Goal: Navigation & Orientation: Find specific page/section

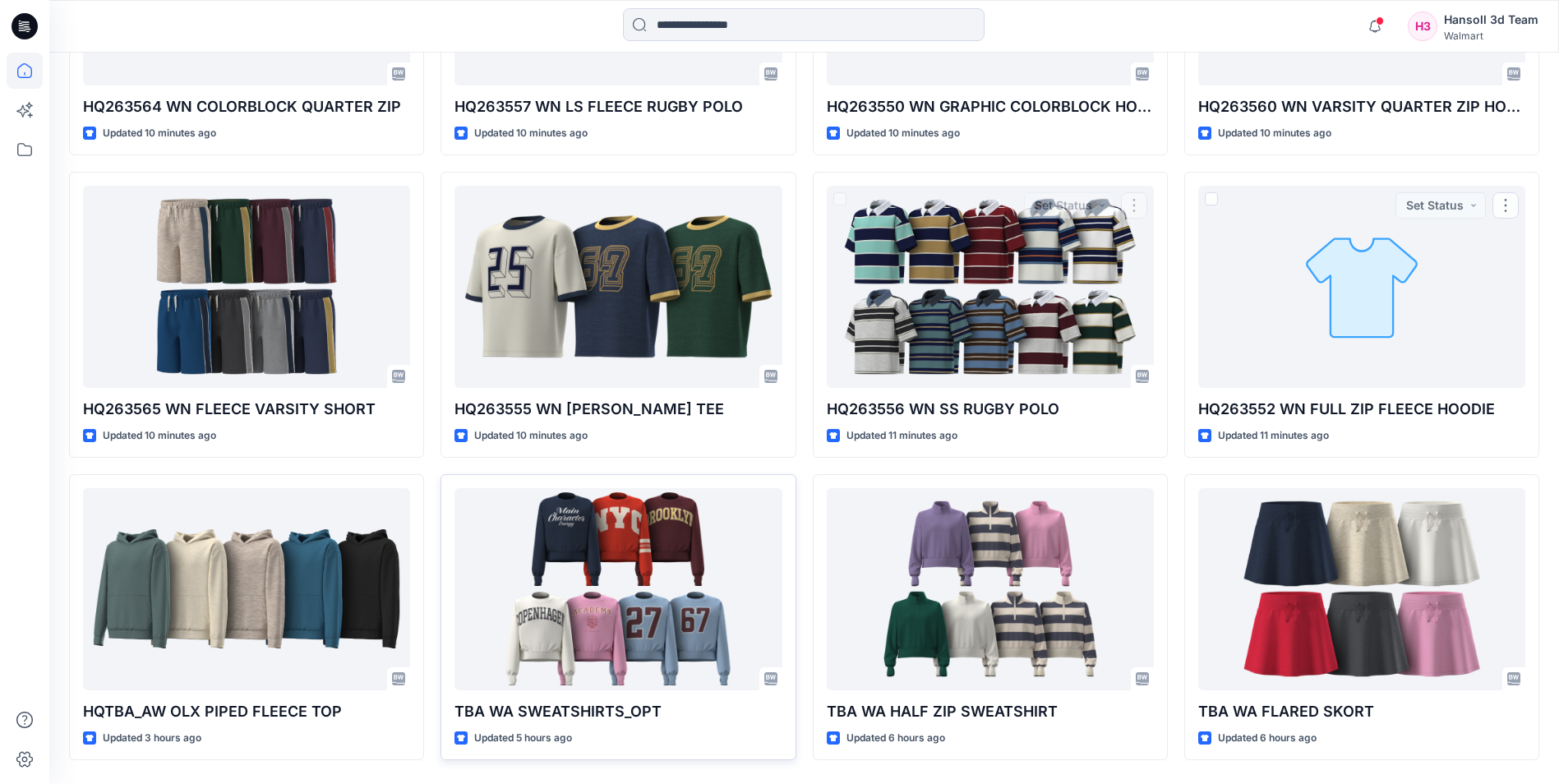
scroll to position [707, 0]
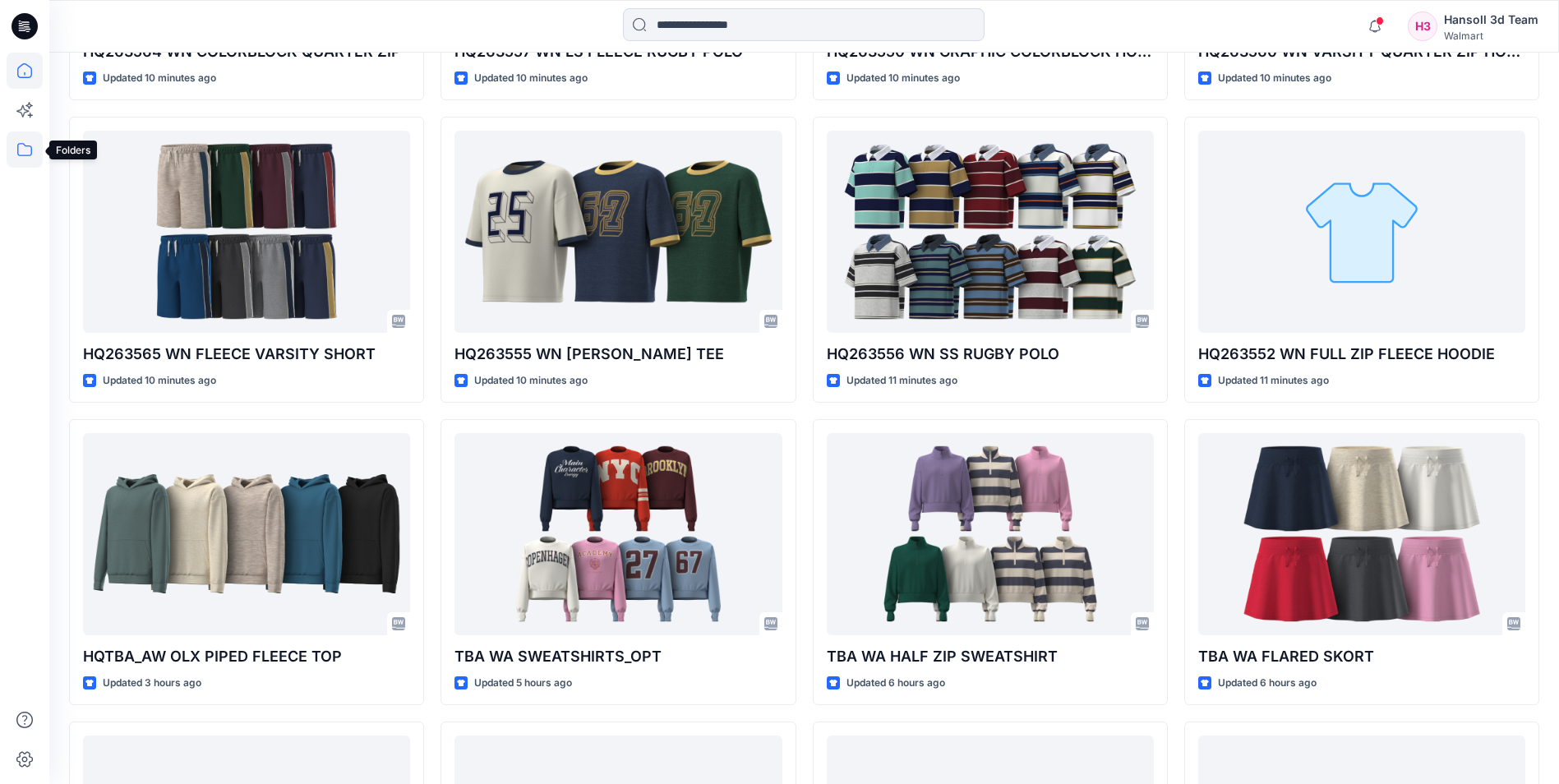
click at [36, 139] on icon at bounding box center [25, 150] width 36 height 36
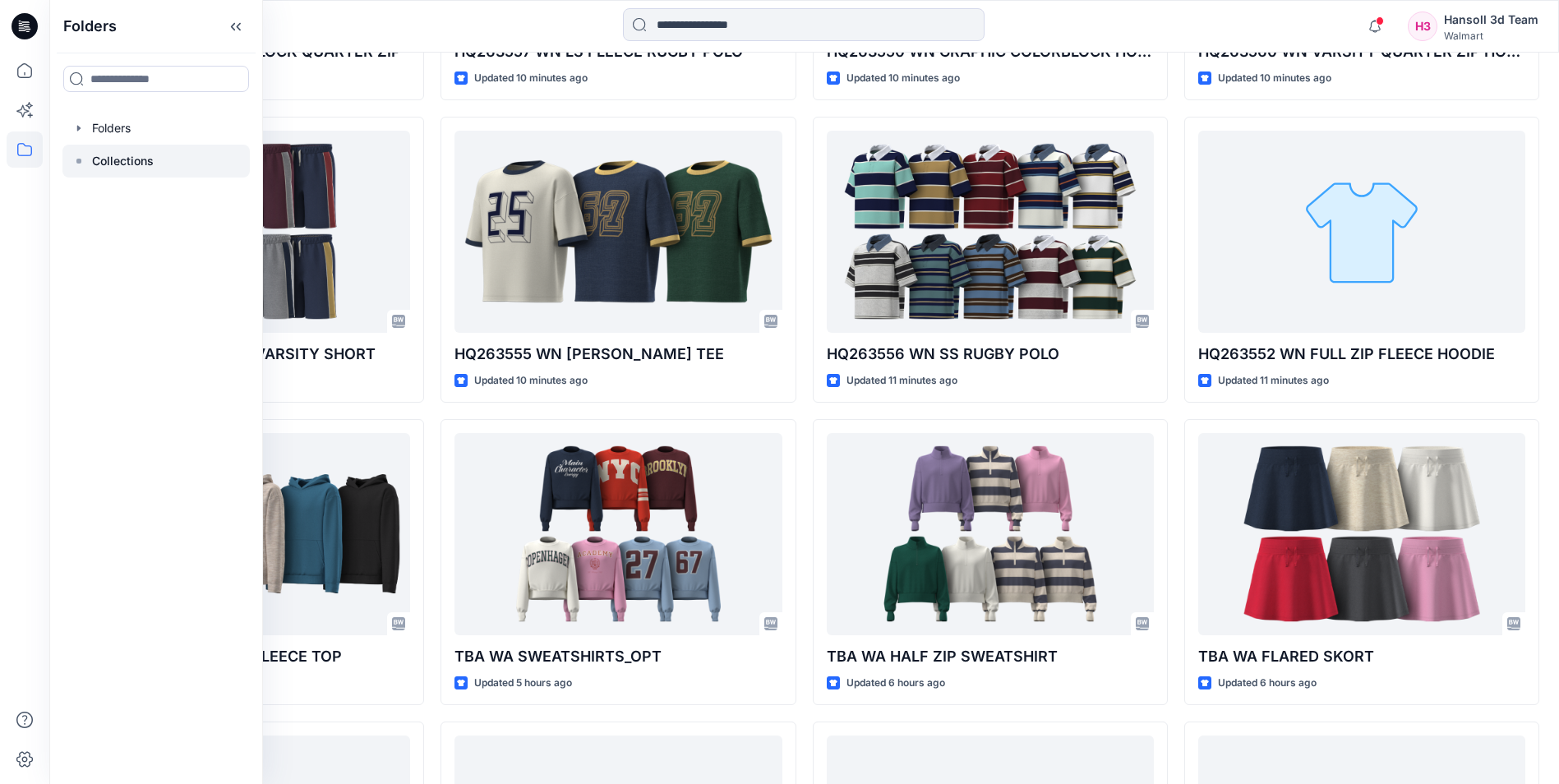
click at [115, 145] on div at bounding box center [156, 161] width 187 height 32
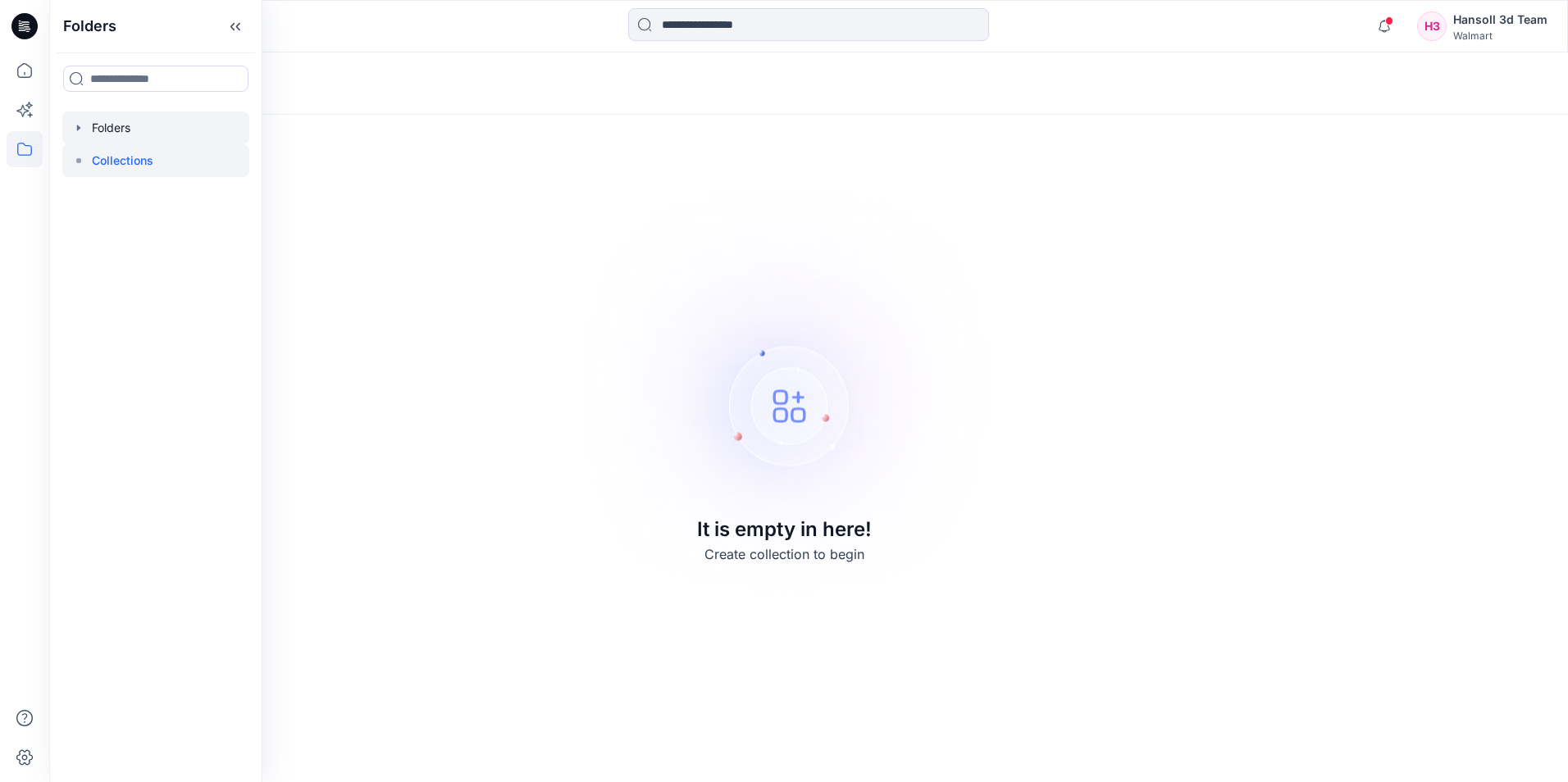
click at [115, 130] on div at bounding box center [155, 128] width 187 height 32
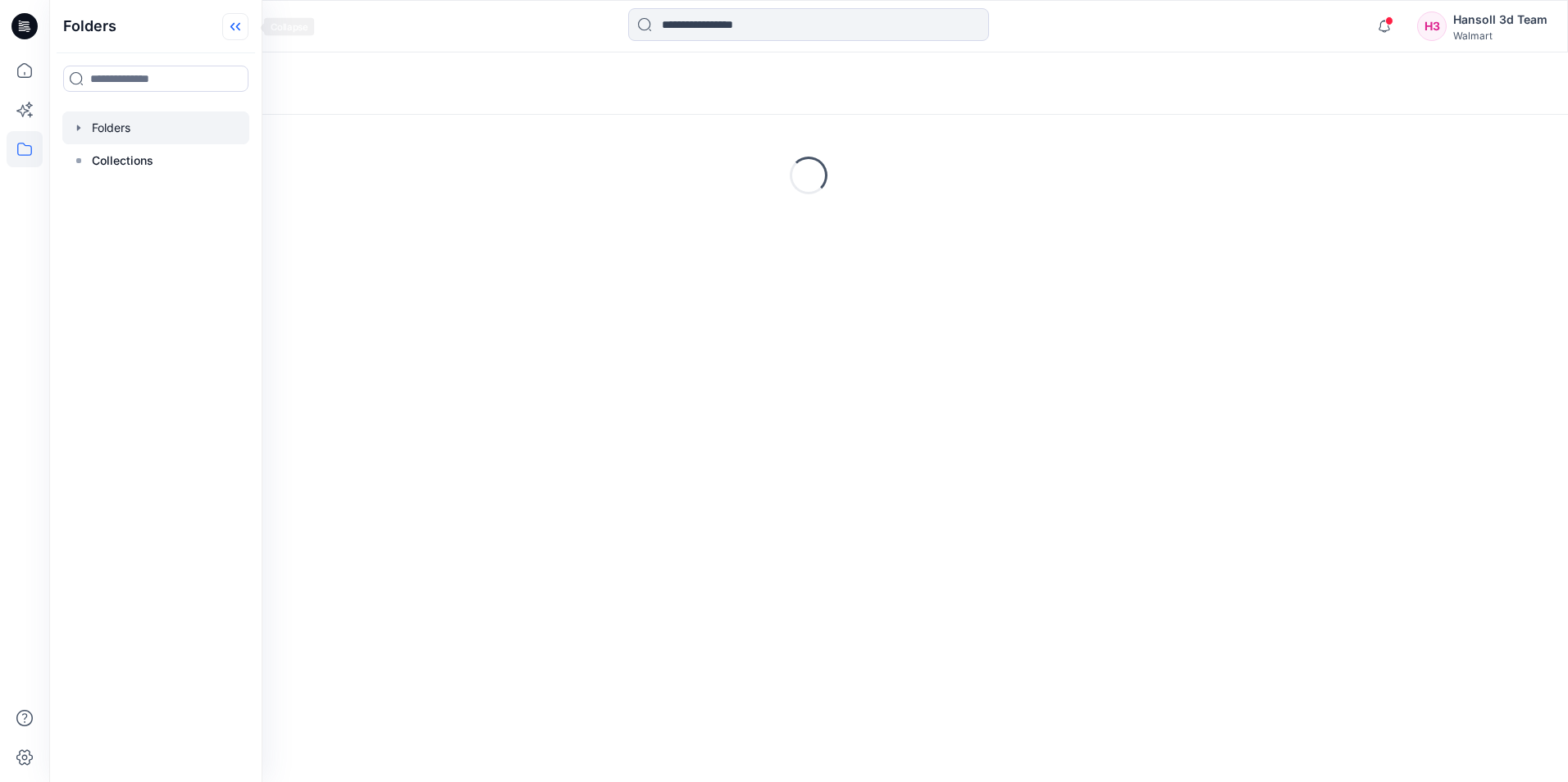
click at [237, 20] on icon at bounding box center [235, 26] width 26 height 27
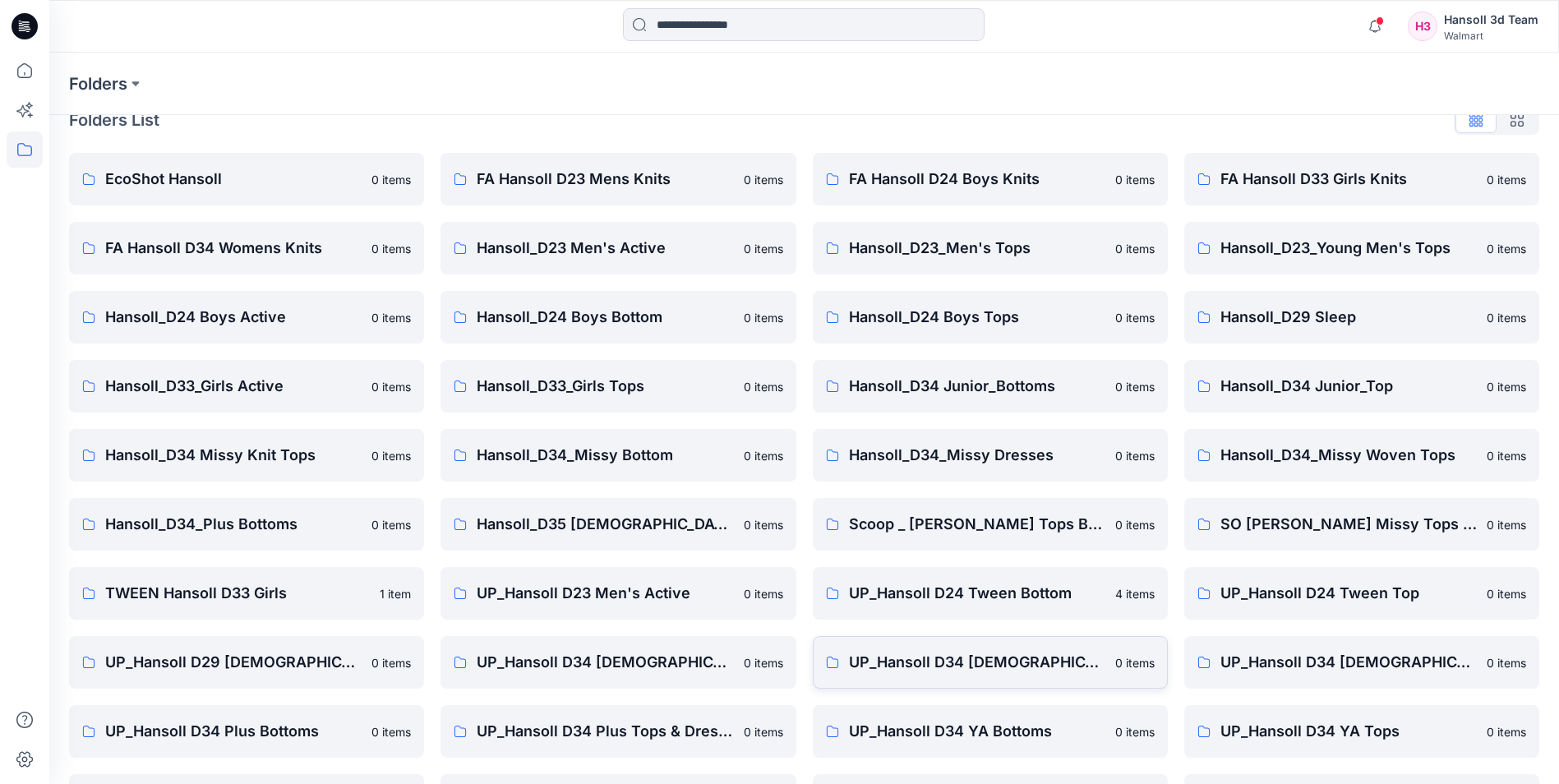
scroll to position [228, 0]
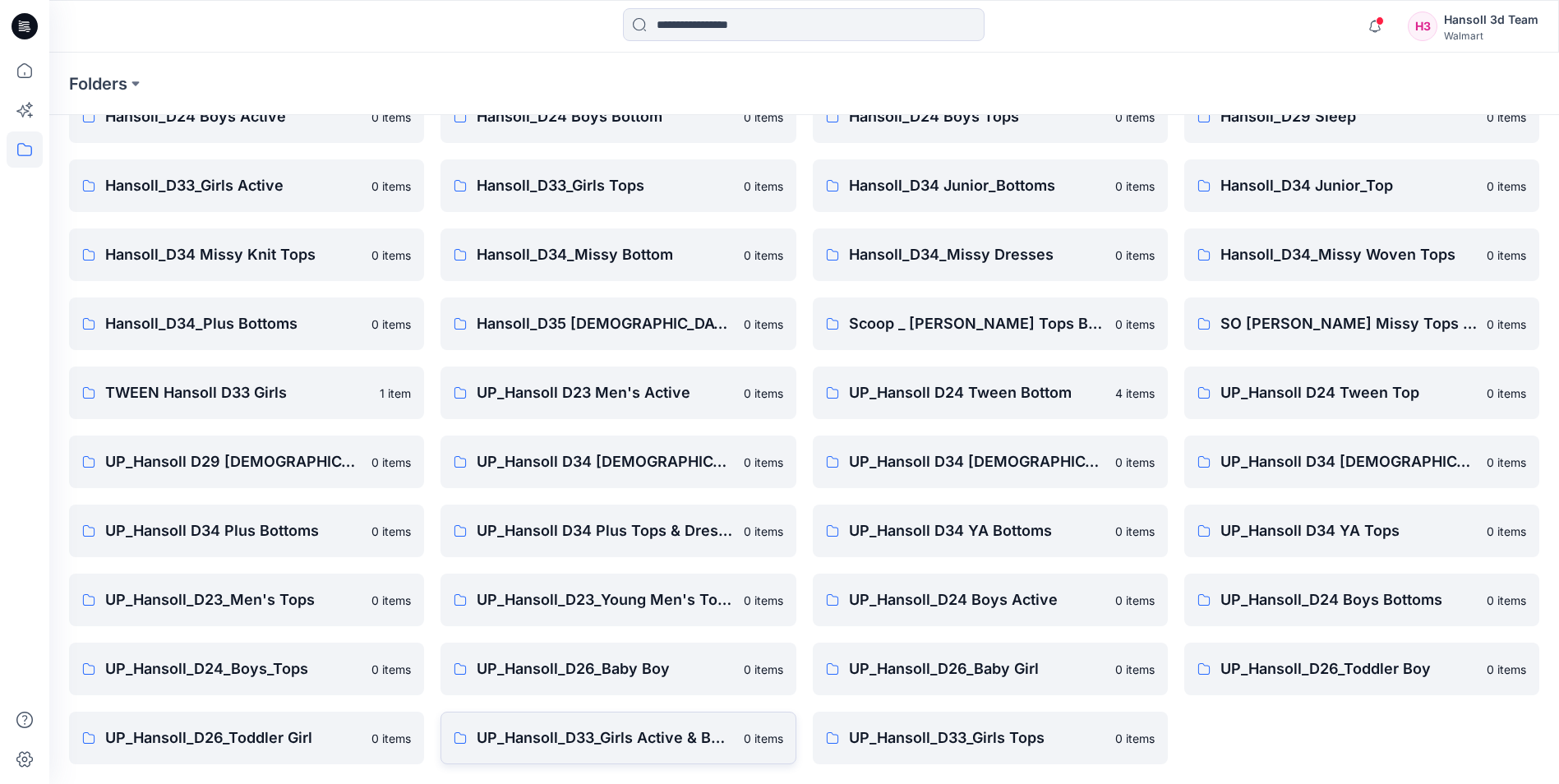
click at [688, 736] on p "UP_Hansoll_D33_Girls Active & Bottoms" at bounding box center [605, 738] width 257 height 23
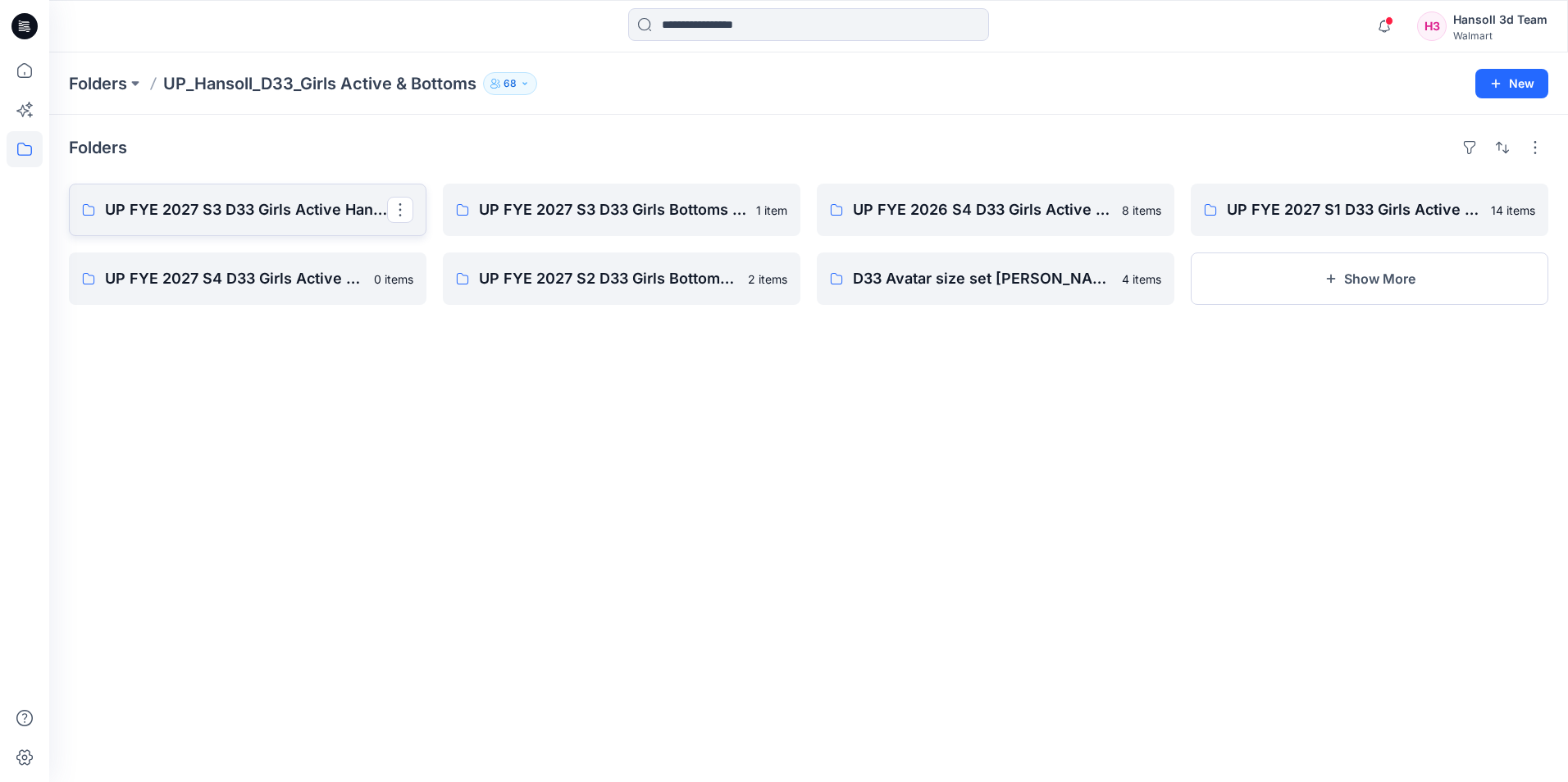
click at [222, 217] on p "UP FYE 2027 S3 D33 Girls Active Hansoll" at bounding box center [246, 210] width 282 height 23
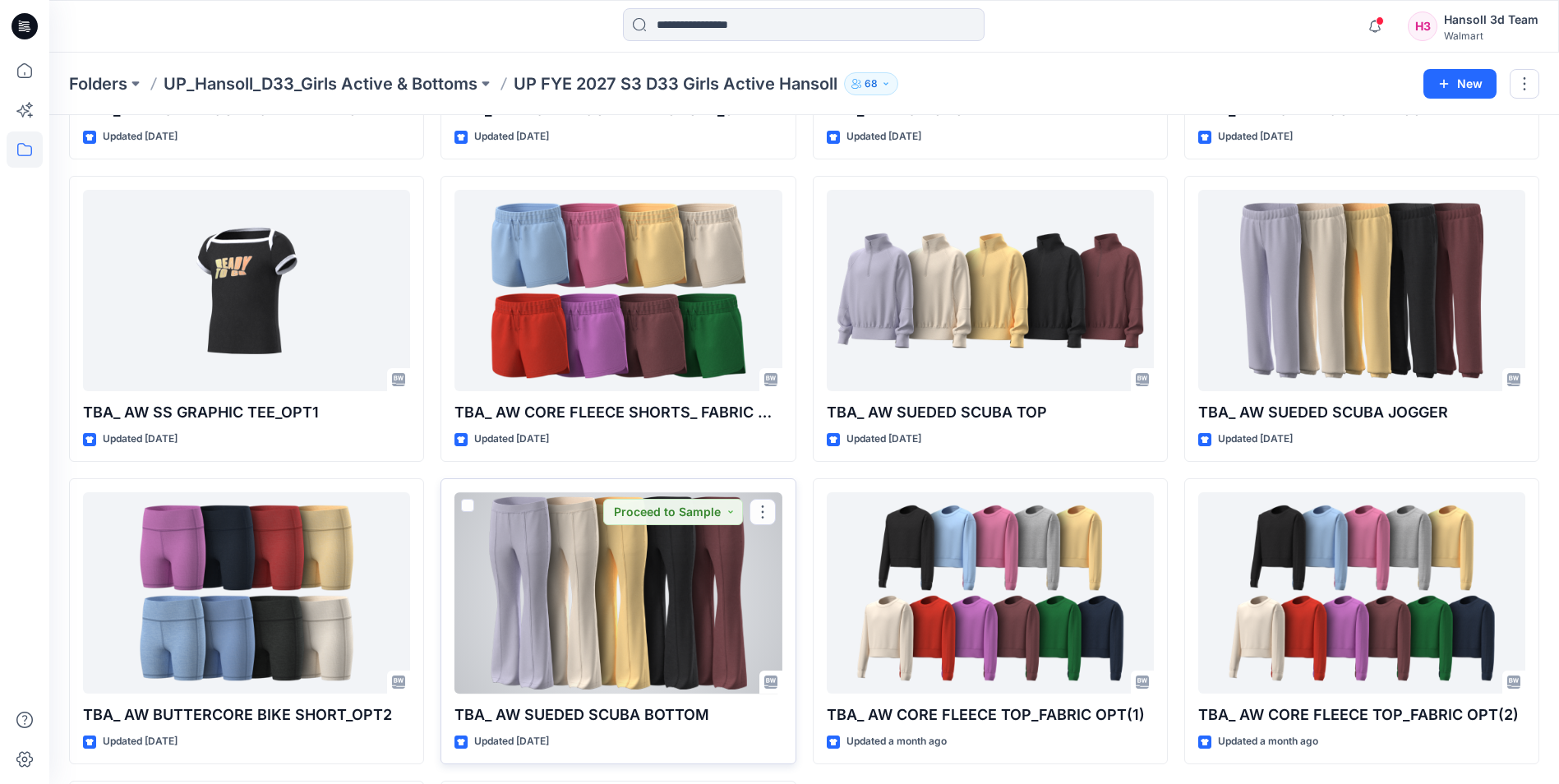
scroll to position [916, 0]
